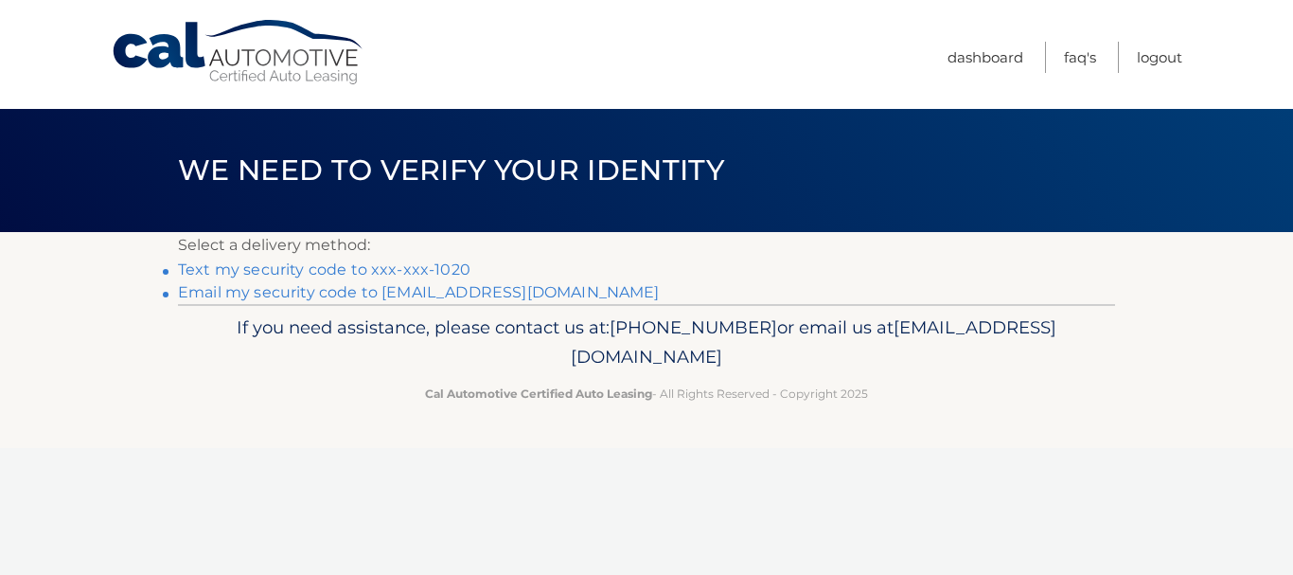
click at [453, 269] on link "Text my security code to xxx-xxx-1020" at bounding box center [324, 269] width 292 height 18
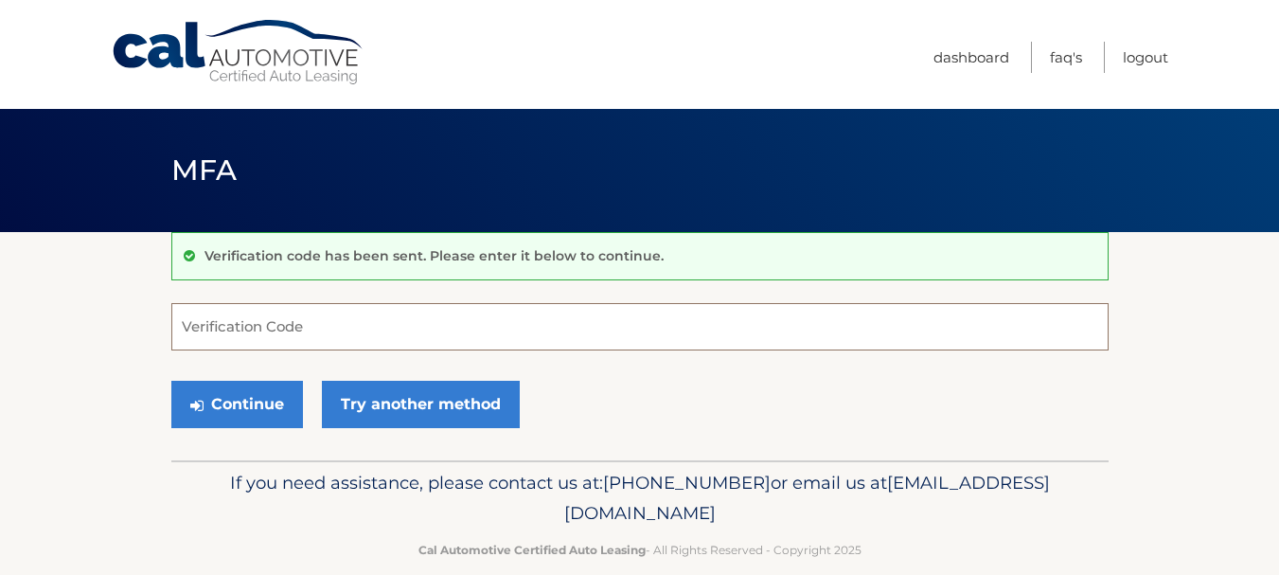
click at [457, 327] on input "Verification Code" at bounding box center [639, 326] width 937 height 47
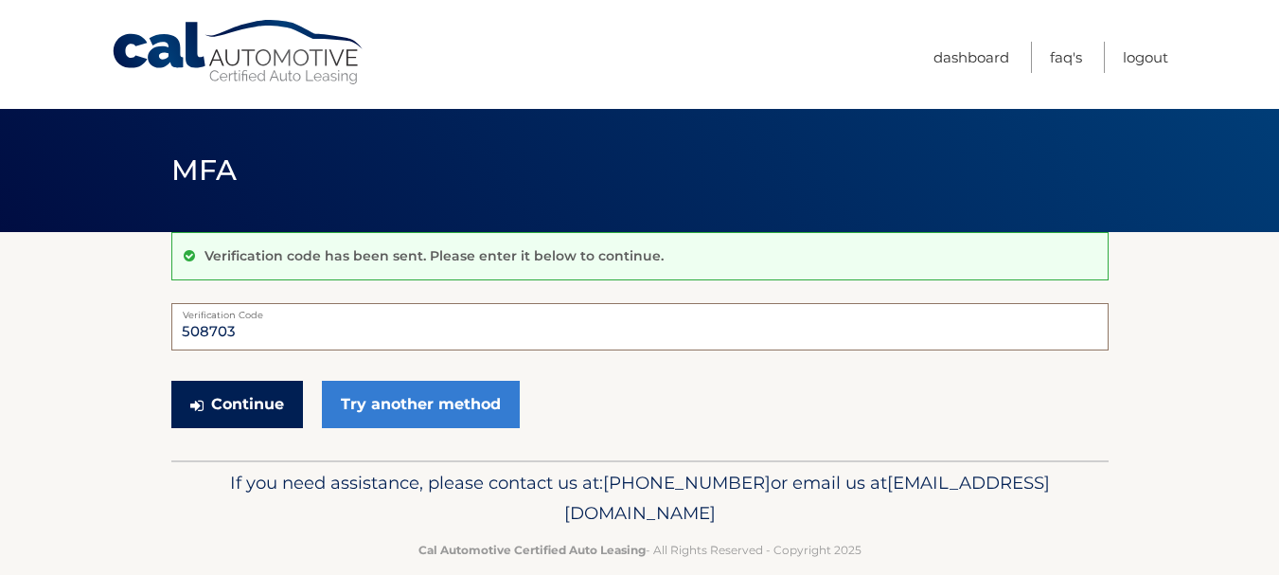
type input "508703"
click at [241, 402] on button "Continue" at bounding box center [237, 404] width 132 height 47
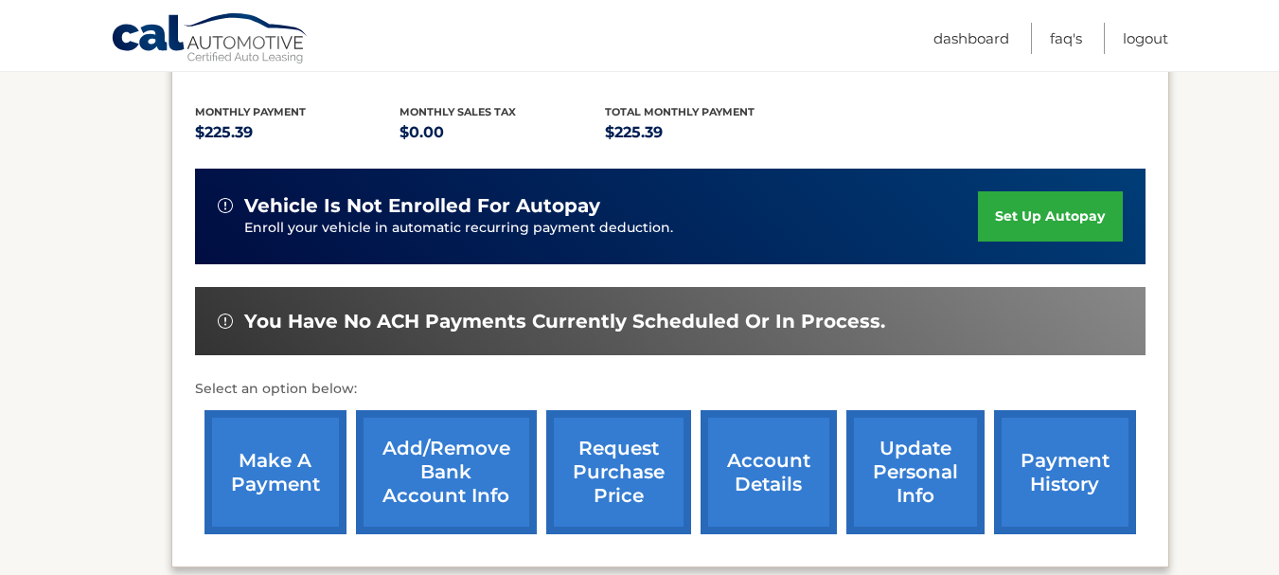
scroll to position [442, 0]
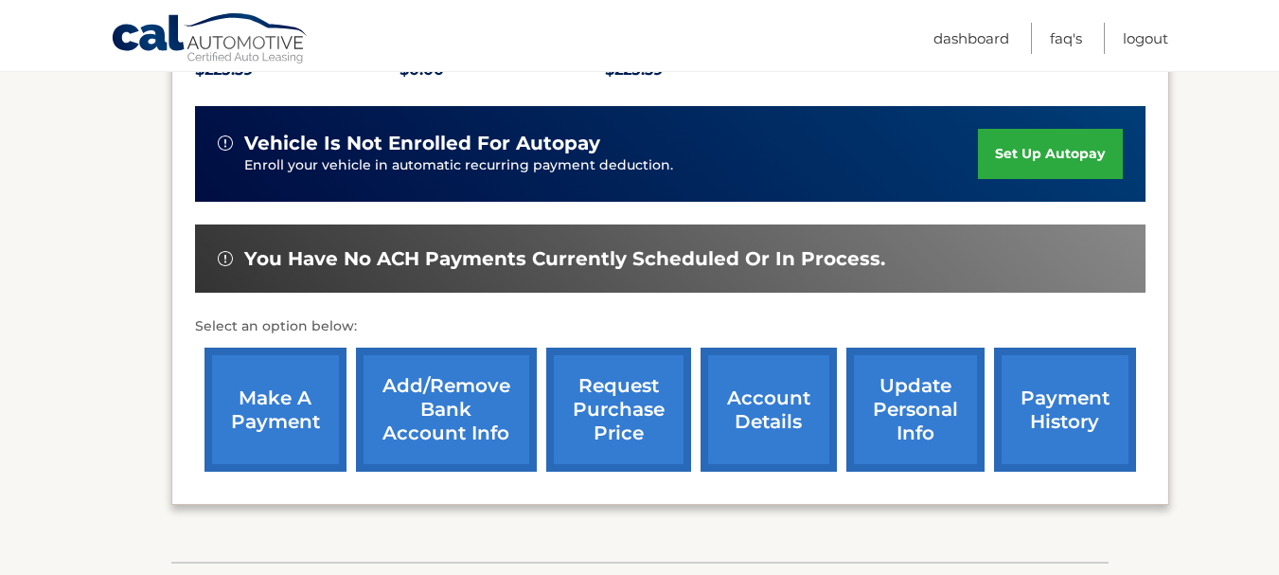
click at [272, 408] on link "make a payment" at bounding box center [275, 409] width 142 height 124
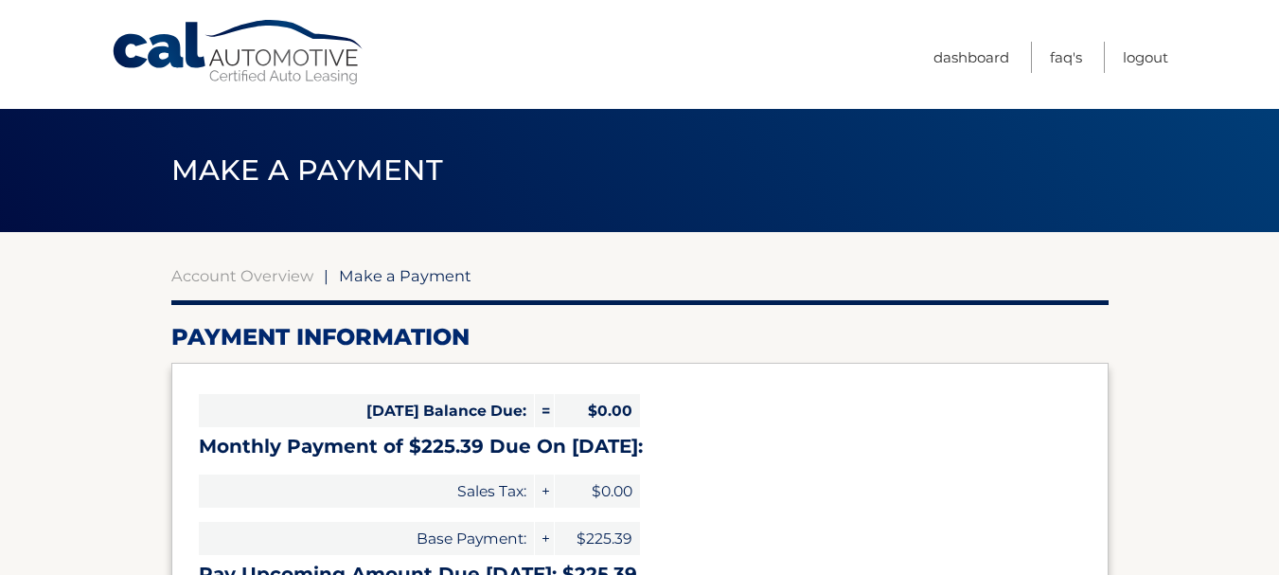
select select "MTRkYmUwZDAtZGE1YS00YjA2LTg4ZjMtN2MxNmU3NTMxNjEy"
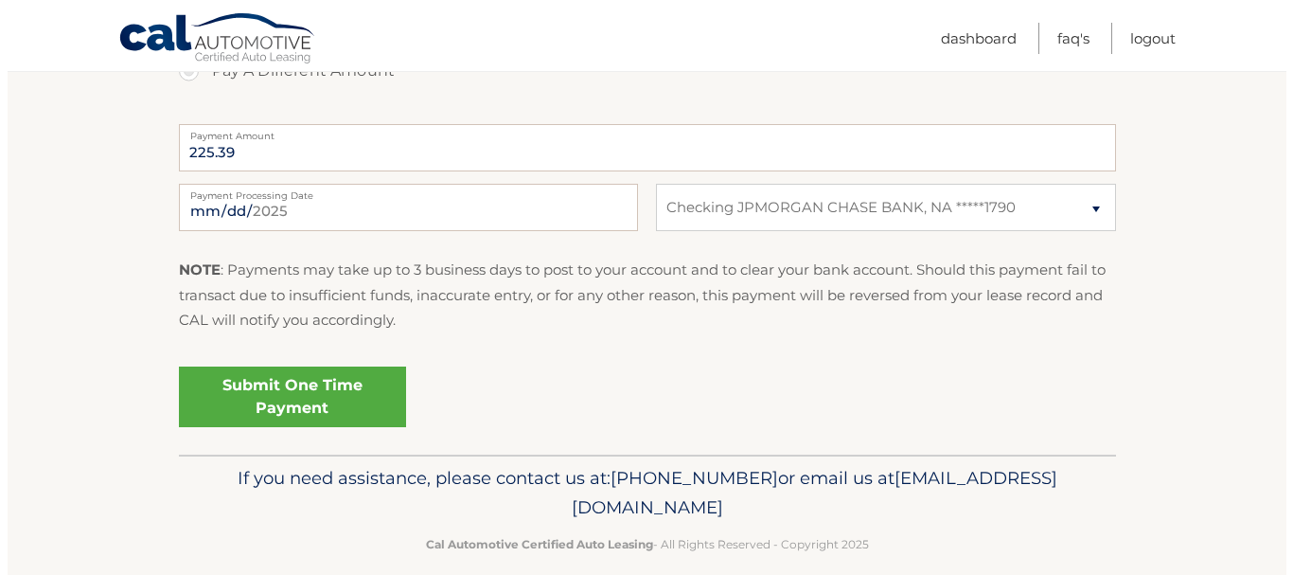
scroll to position [778, 0]
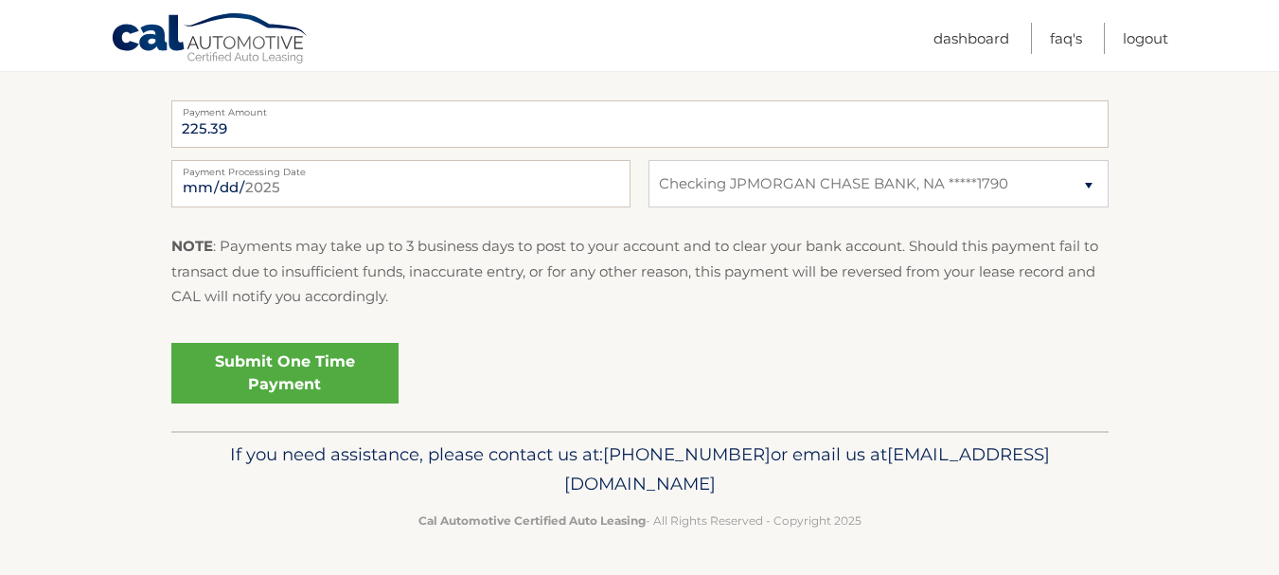
click at [340, 382] on link "Submit One Time Payment" at bounding box center [284, 373] width 227 height 61
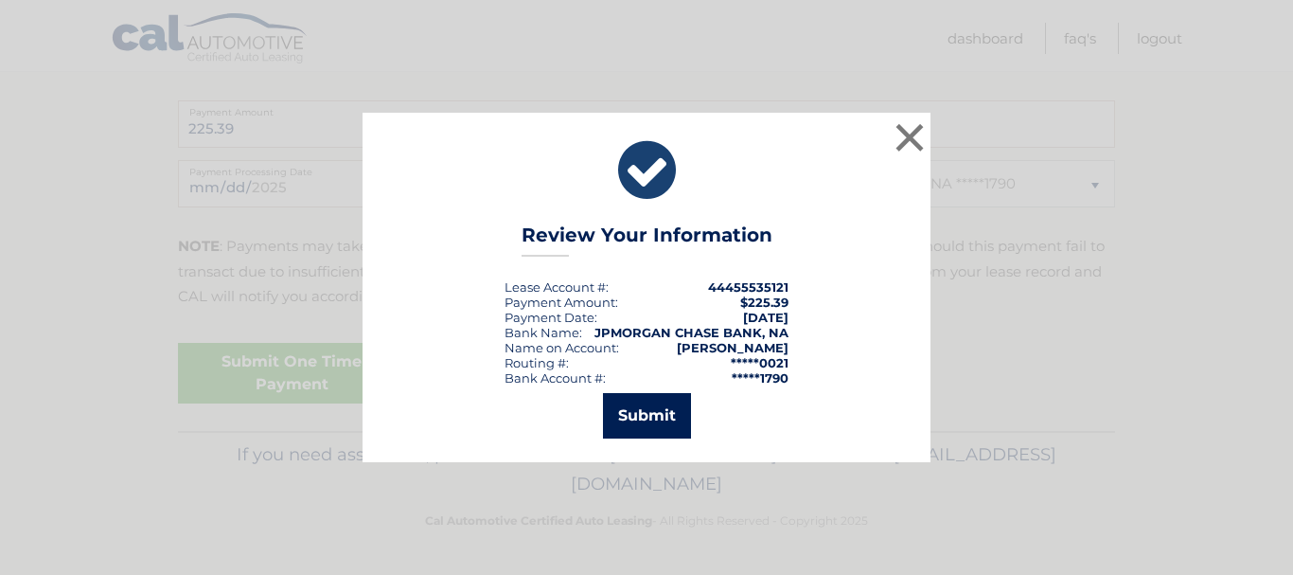
click at [649, 418] on button "Submit" at bounding box center [647, 415] width 88 height 45
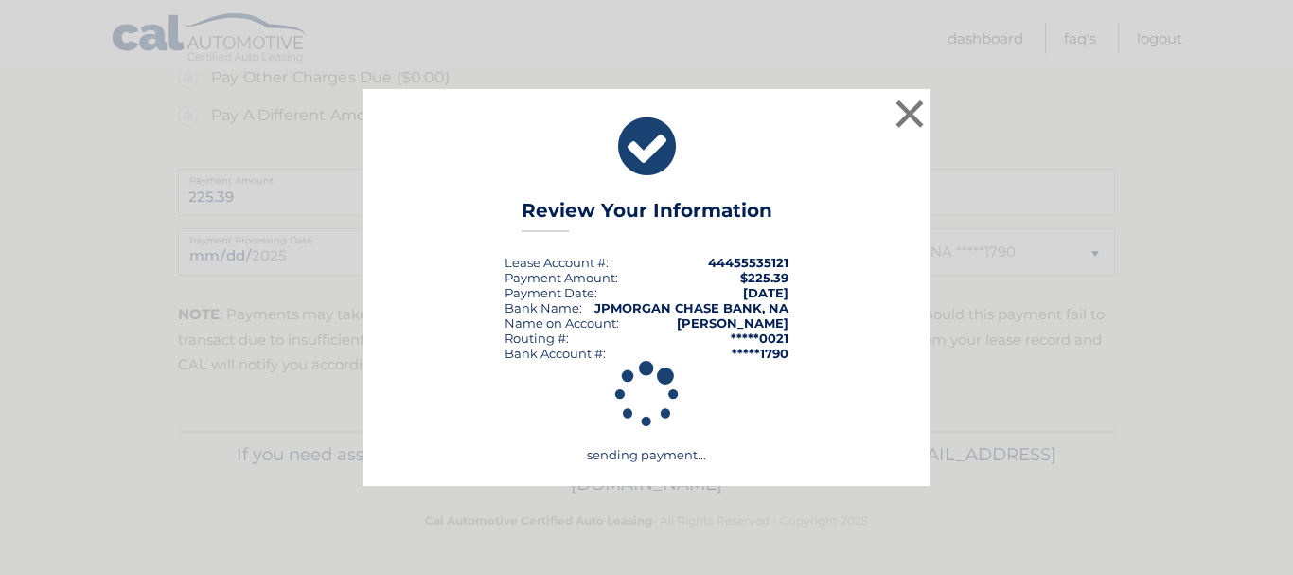
scroll to position [710, 0]
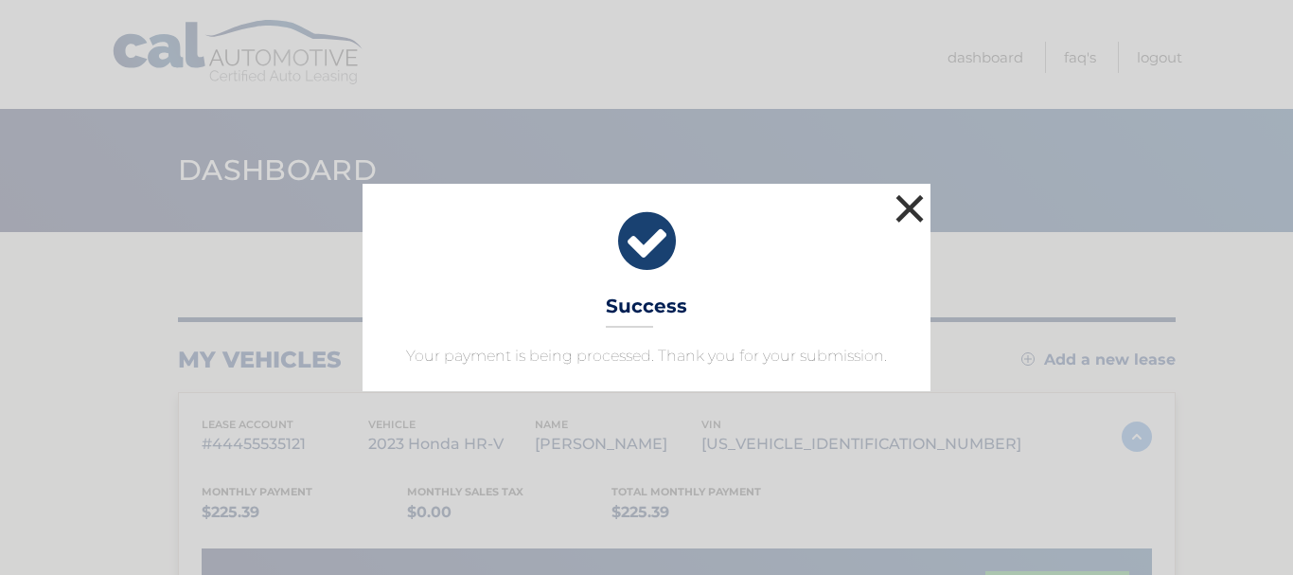
click at [914, 215] on button "×" at bounding box center [910, 208] width 38 height 38
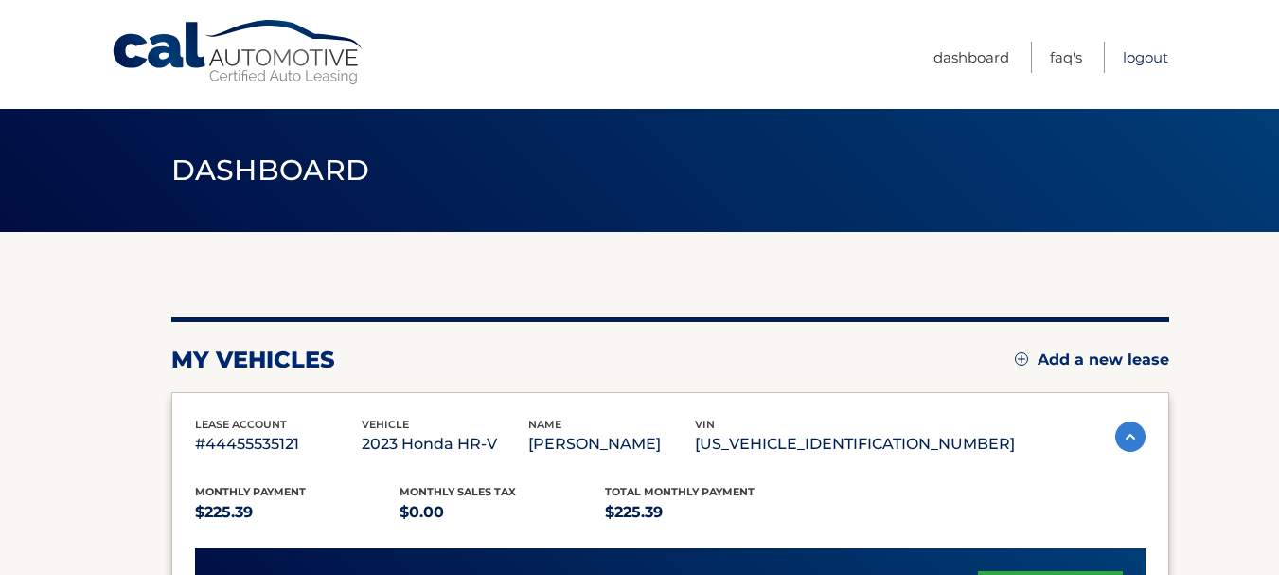
click at [1142, 56] on link "Logout" at bounding box center [1145, 57] width 45 height 31
